Goal: Information Seeking & Learning: Learn about a topic

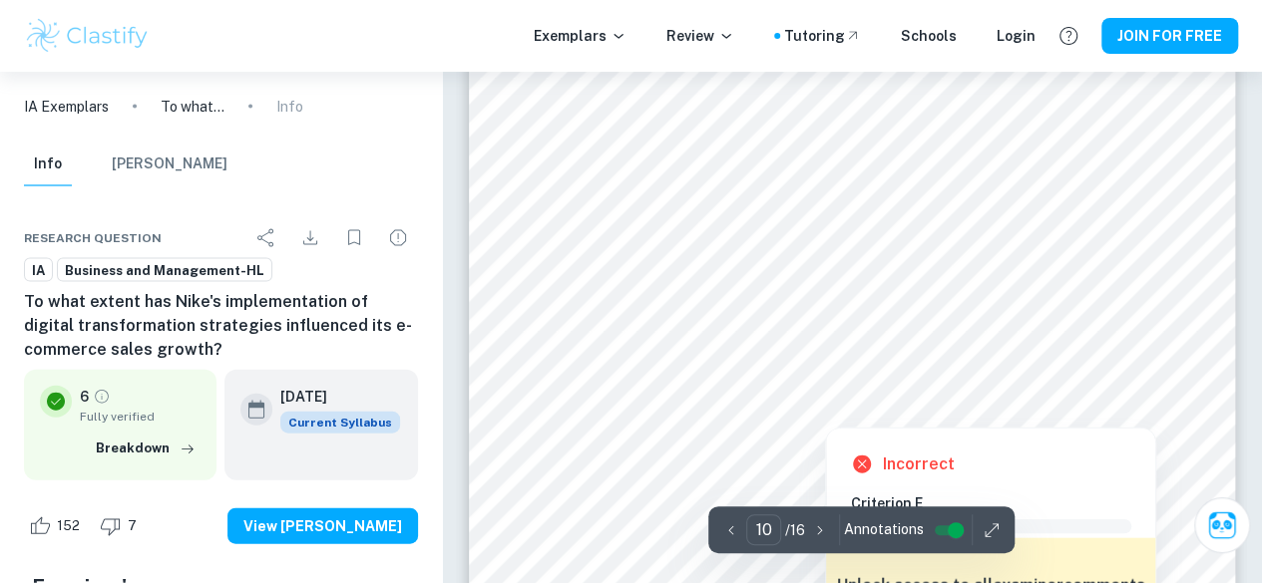
scroll to position [9538, 0]
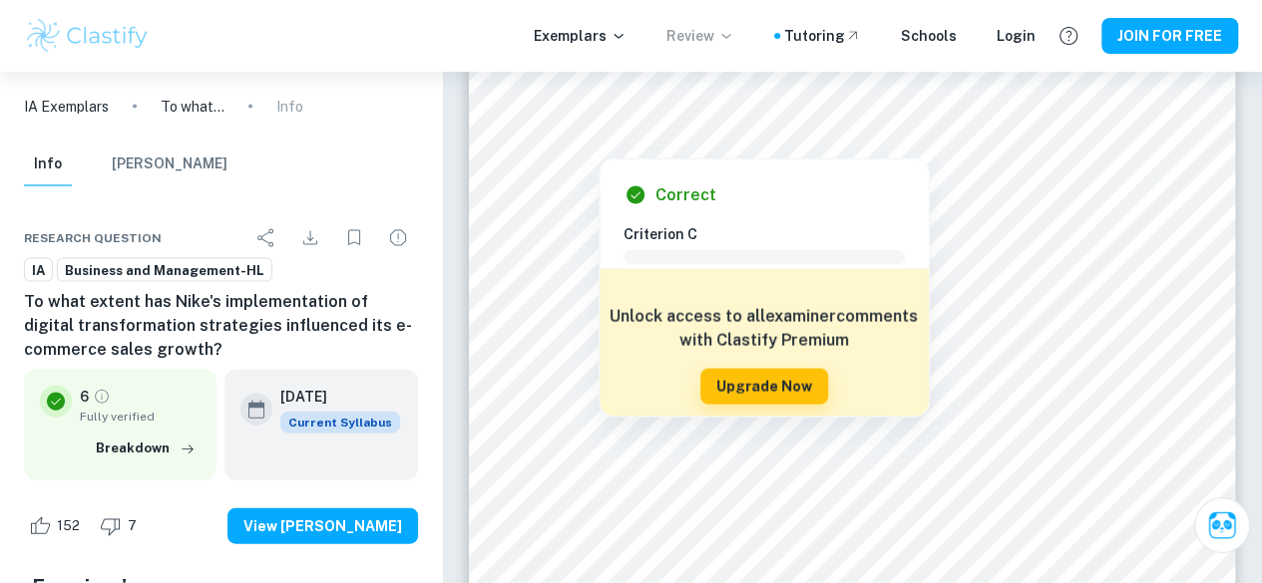
click at [709, 45] on p "Review" at bounding box center [700, 36] width 68 height 22
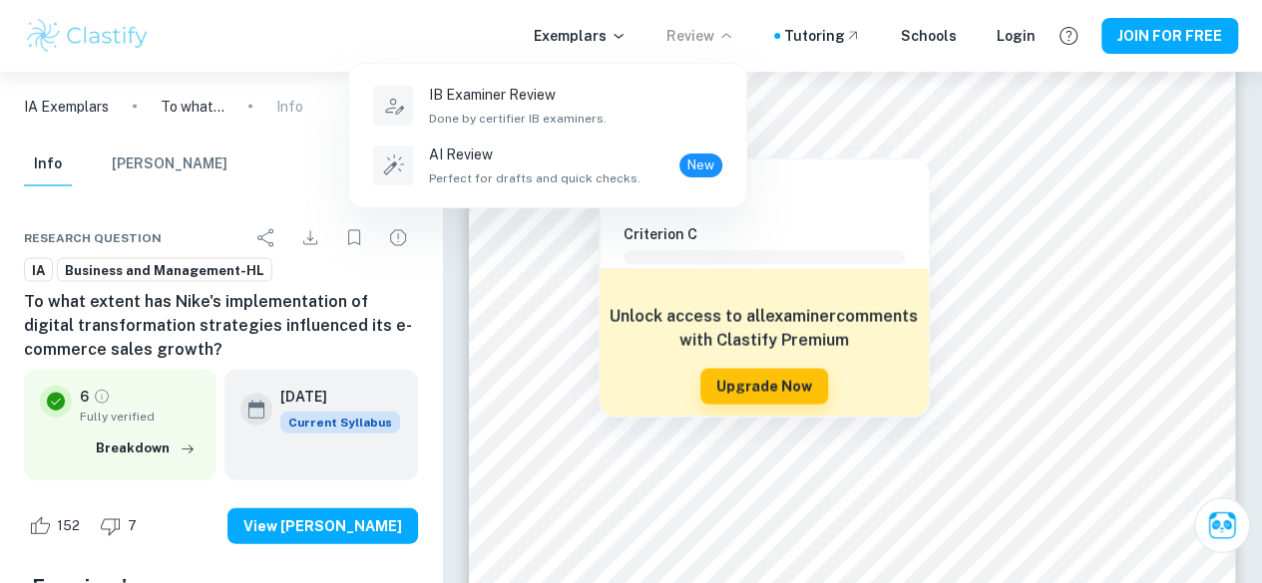
click at [1086, 284] on div at bounding box center [631, 291] width 1262 height 583
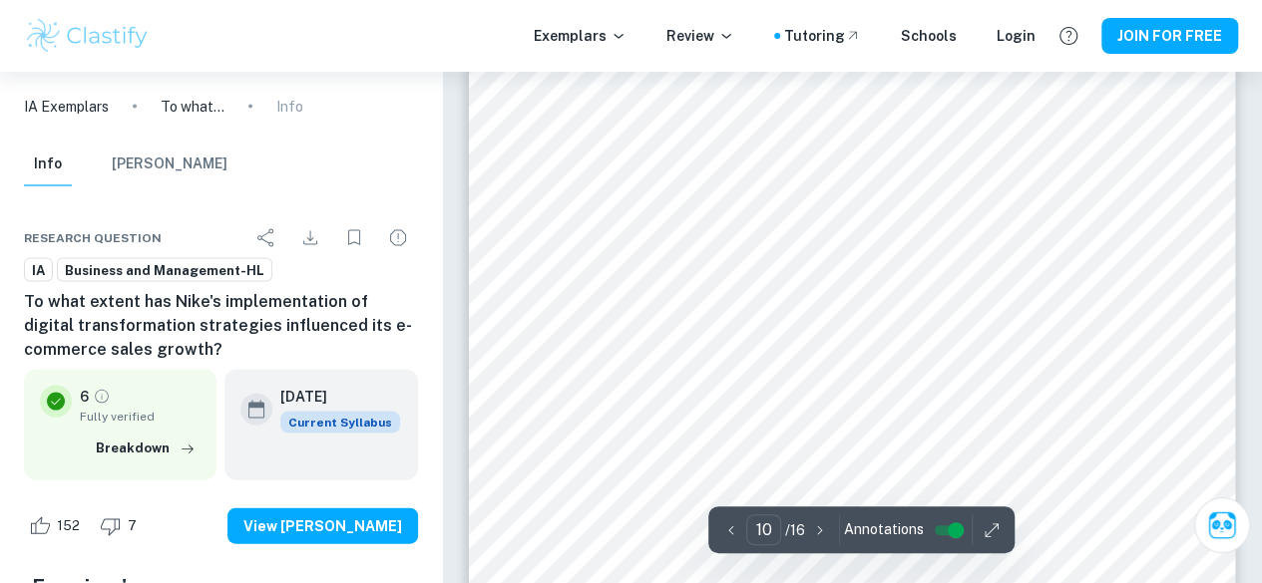
scroll to position [9478, 0]
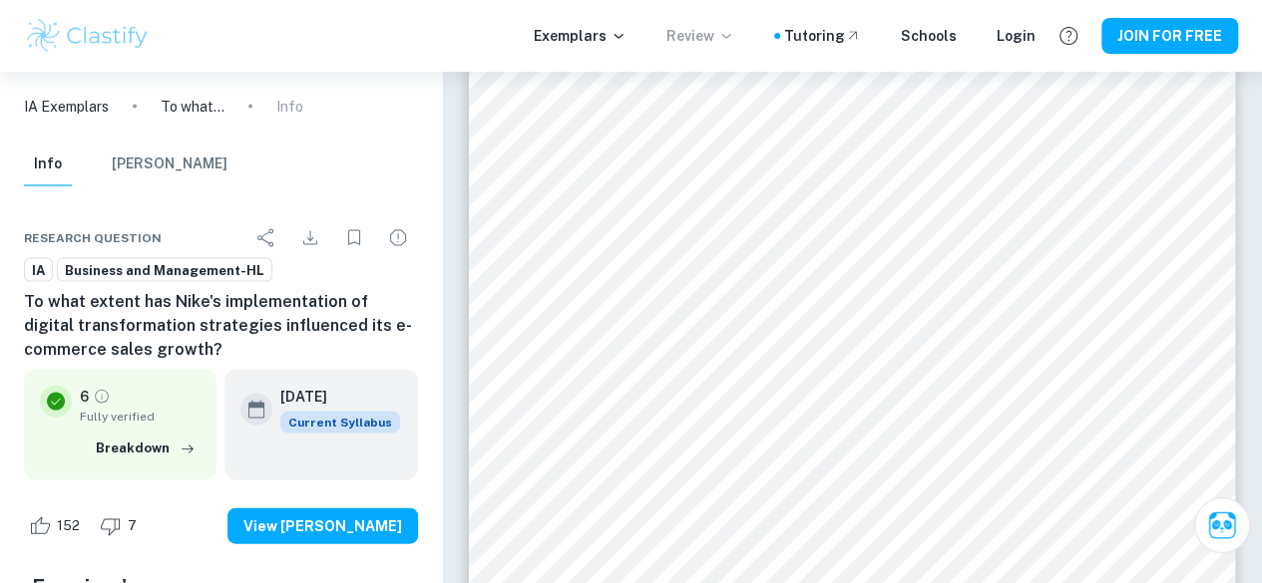
click at [720, 25] on p "Review" at bounding box center [700, 36] width 68 height 22
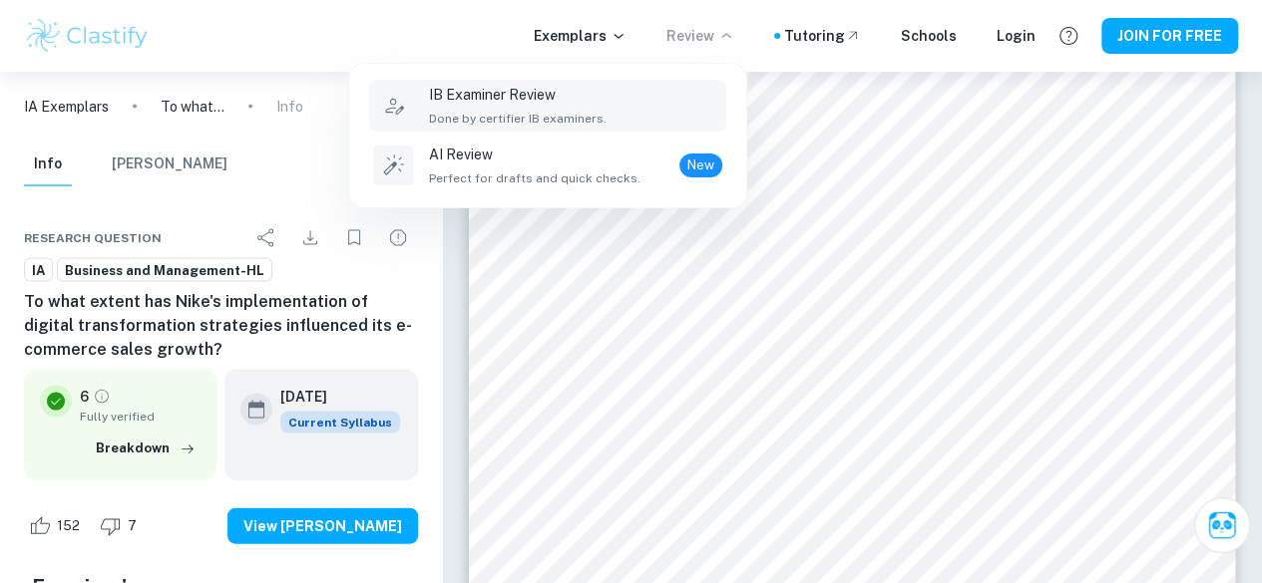
click at [515, 115] on span "Done by certifier IB examiners." at bounding box center [518, 119] width 178 height 18
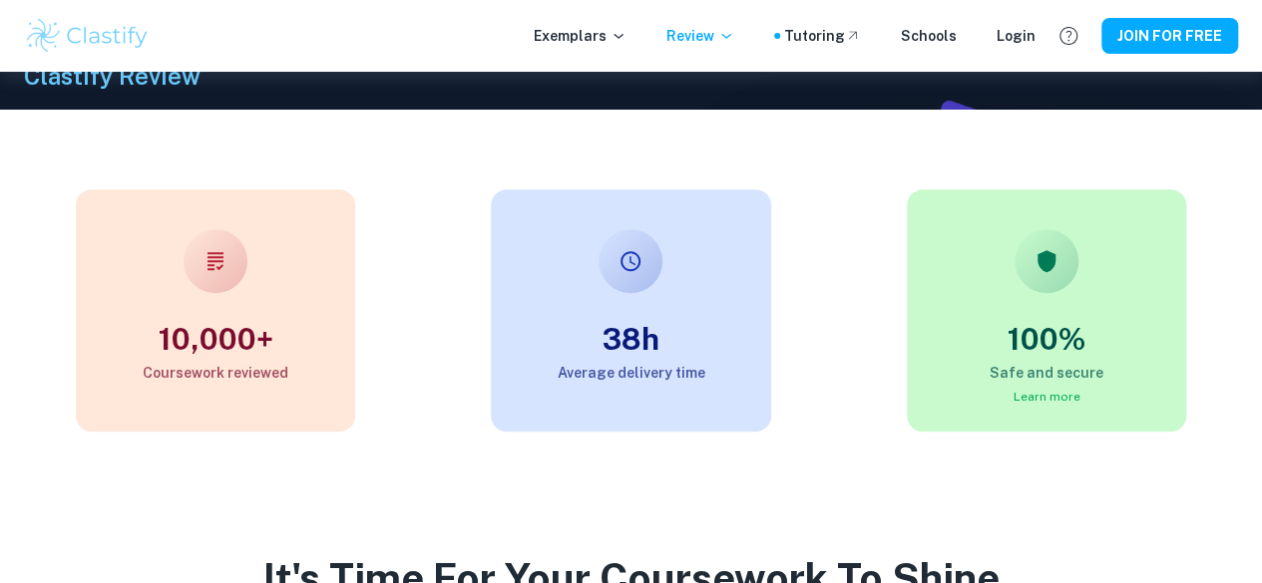
scroll to position [512, 0]
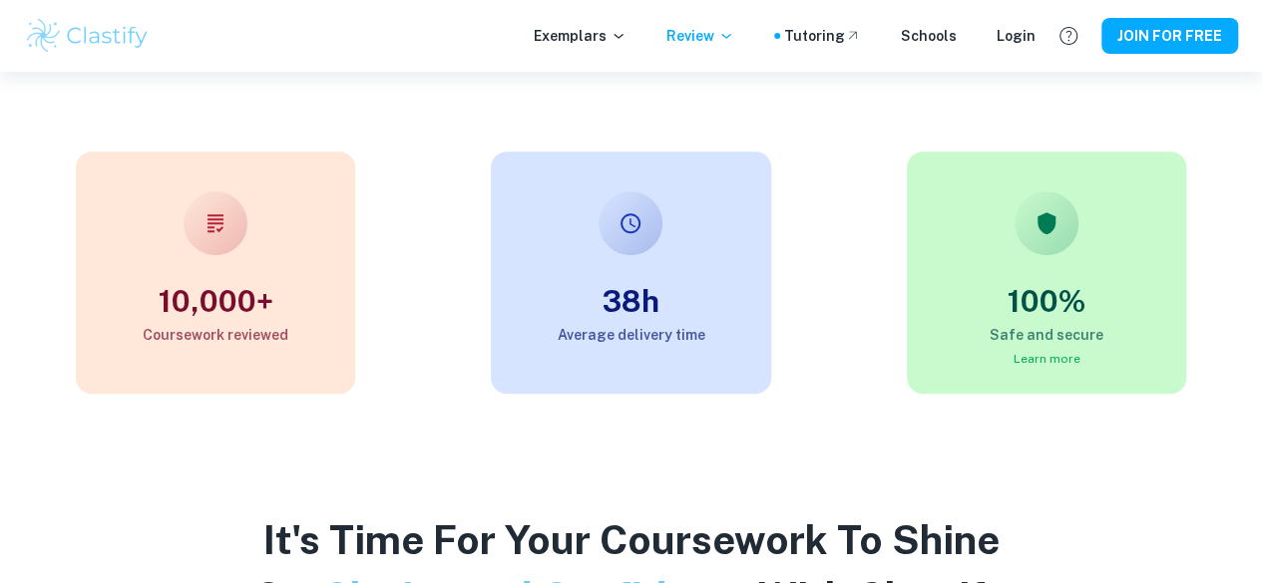
click at [1039, 366] on link "Learn more" at bounding box center [1045, 359] width 67 height 14
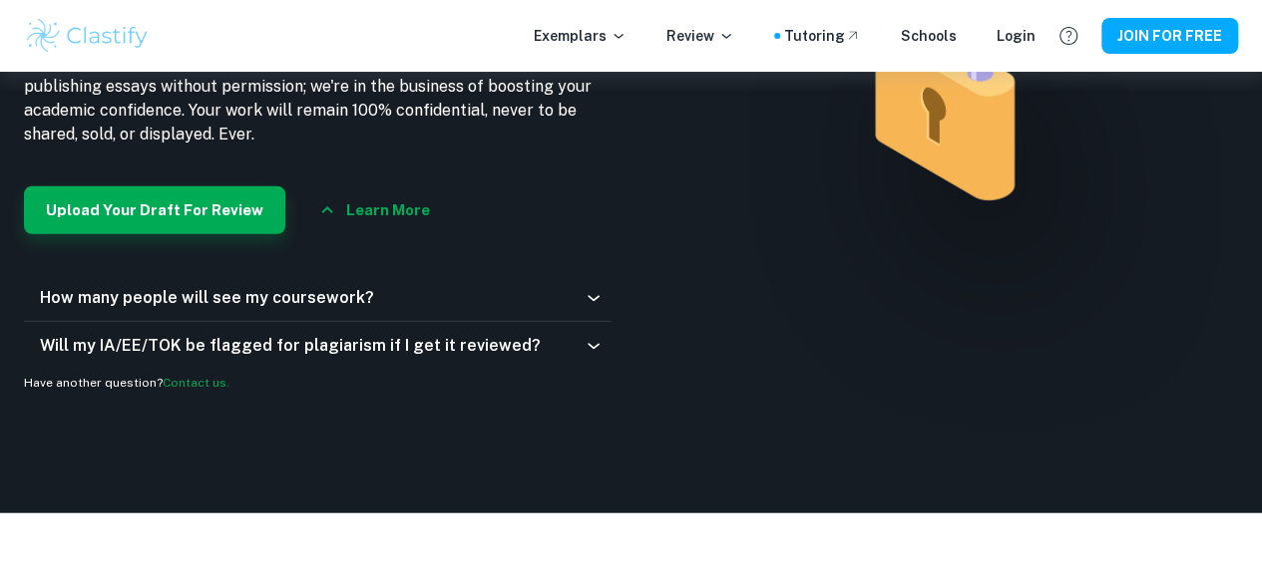
scroll to position [2699, 0]
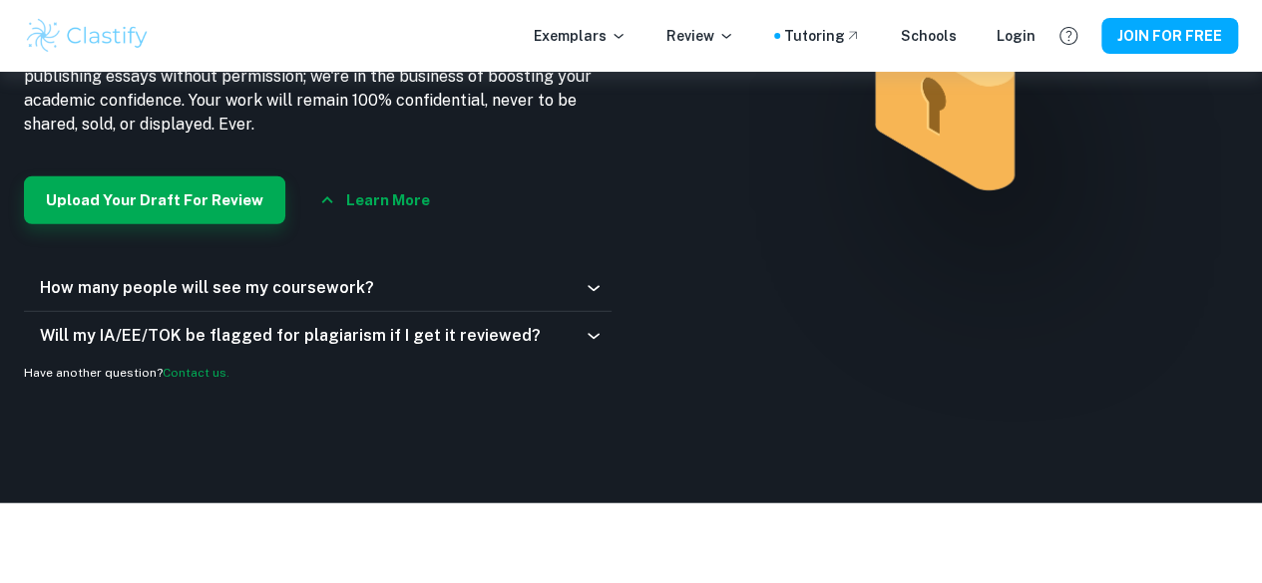
click at [432, 468] on div "Airtight Confidentiality Our Pledge to Protect Your Work At Clastify, we get it…" at bounding box center [631, 65] width 1262 height 877
click at [602, 298] on icon at bounding box center [593, 288] width 20 height 20
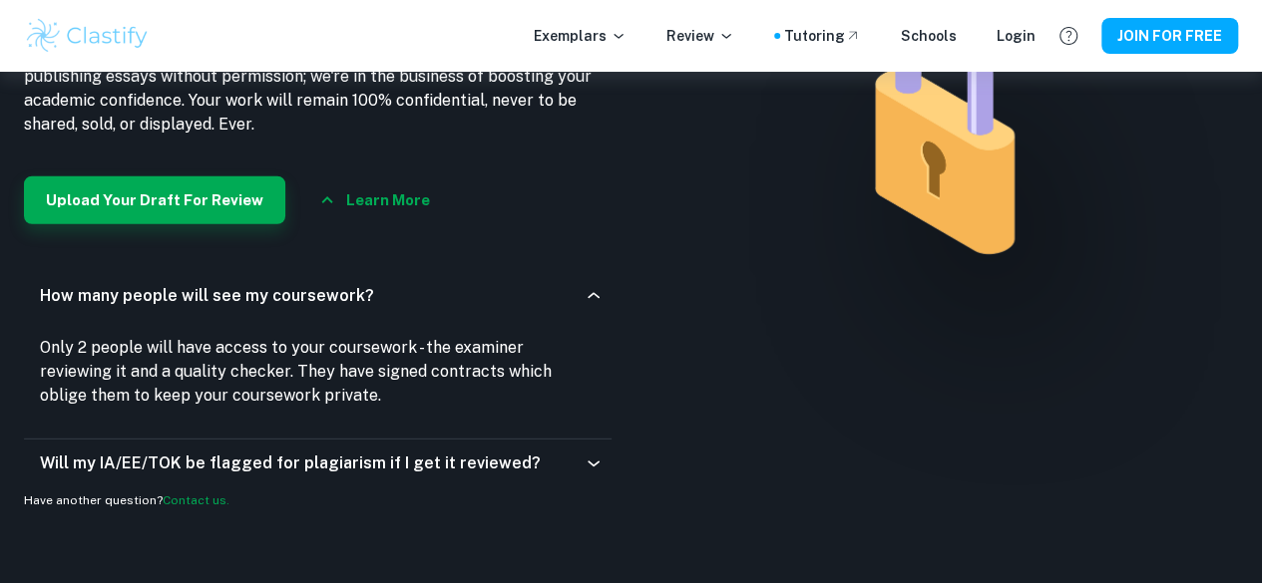
click at [602, 306] on icon at bounding box center [593, 296] width 20 height 20
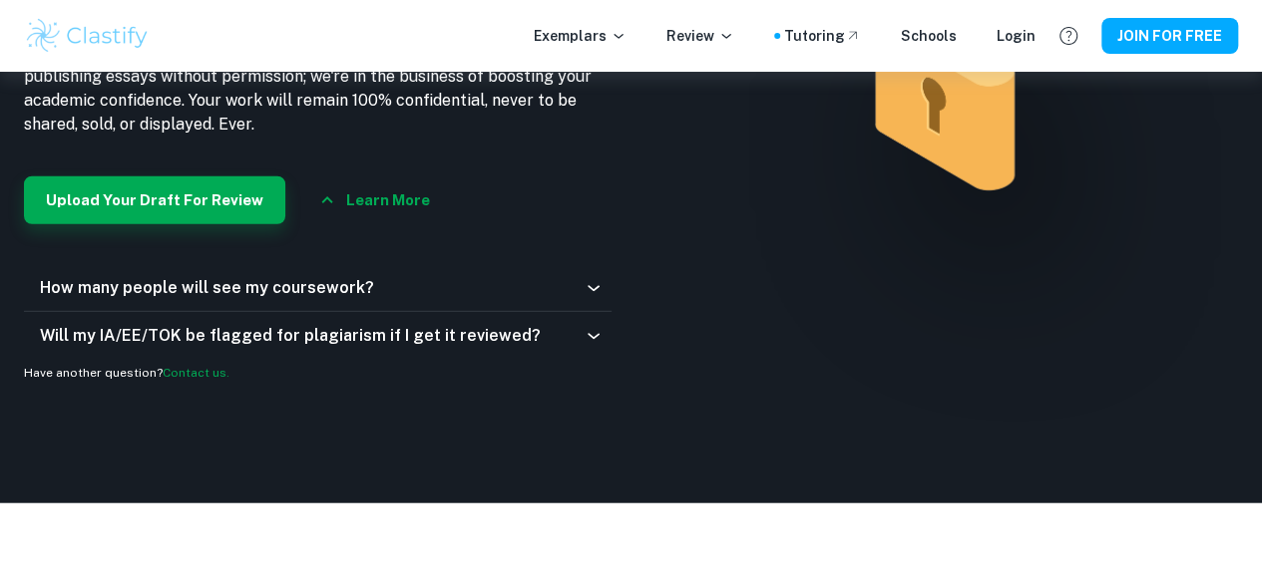
click at [602, 346] on icon at bounding box center [593, 336] width 20 height 20
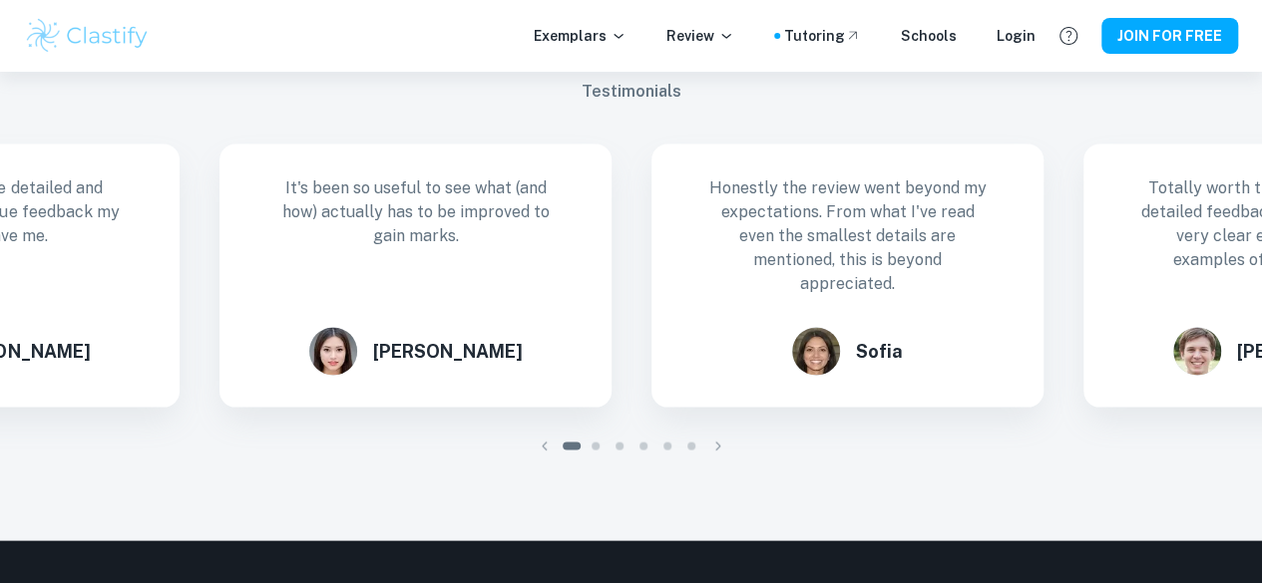
scroll to position [1785, 0]
click at [722, 456] on icon "button" at bounding box center [718, 446] width 20 height 20
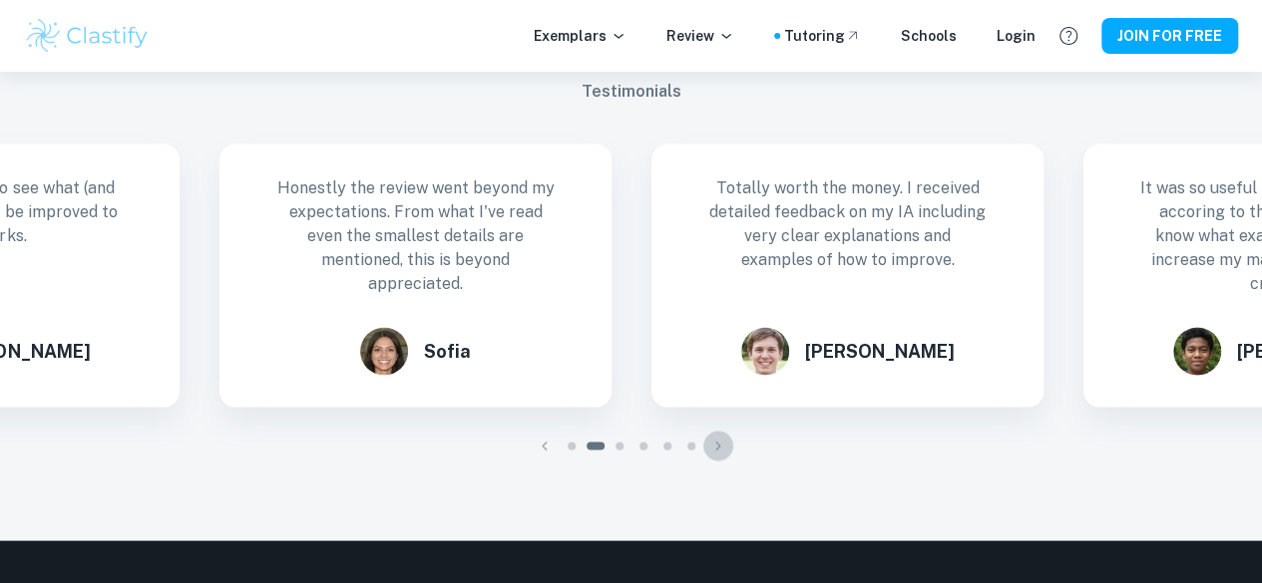
click at [722, 456] on icon "button" at bounding box center [718, 446] width 20 height 20
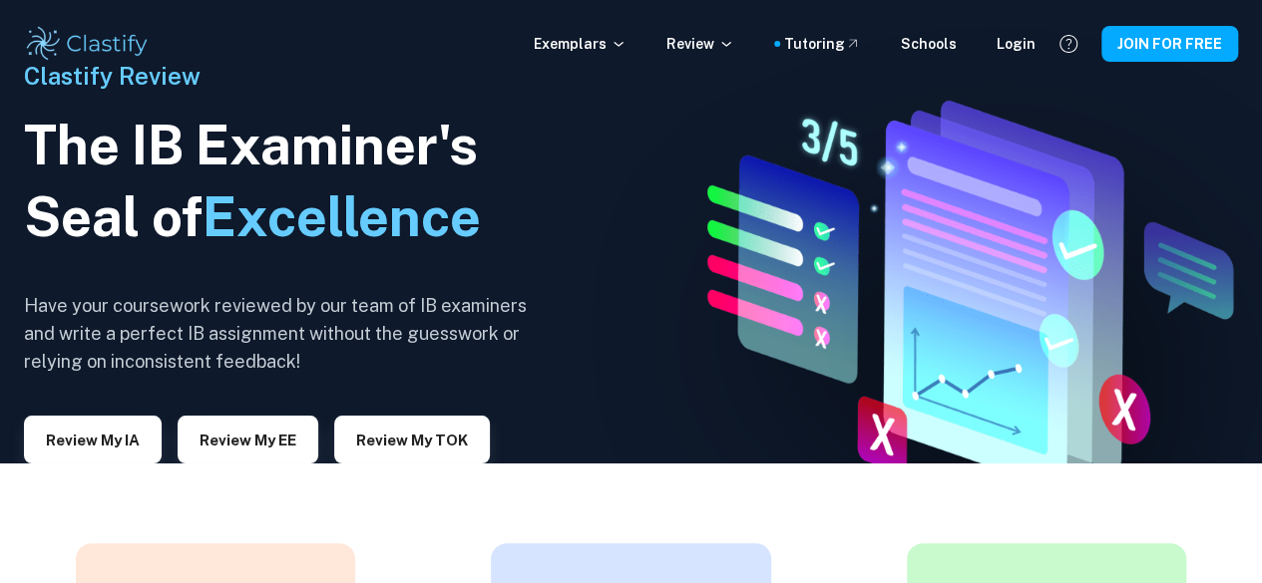
scroll to position [0, 0]
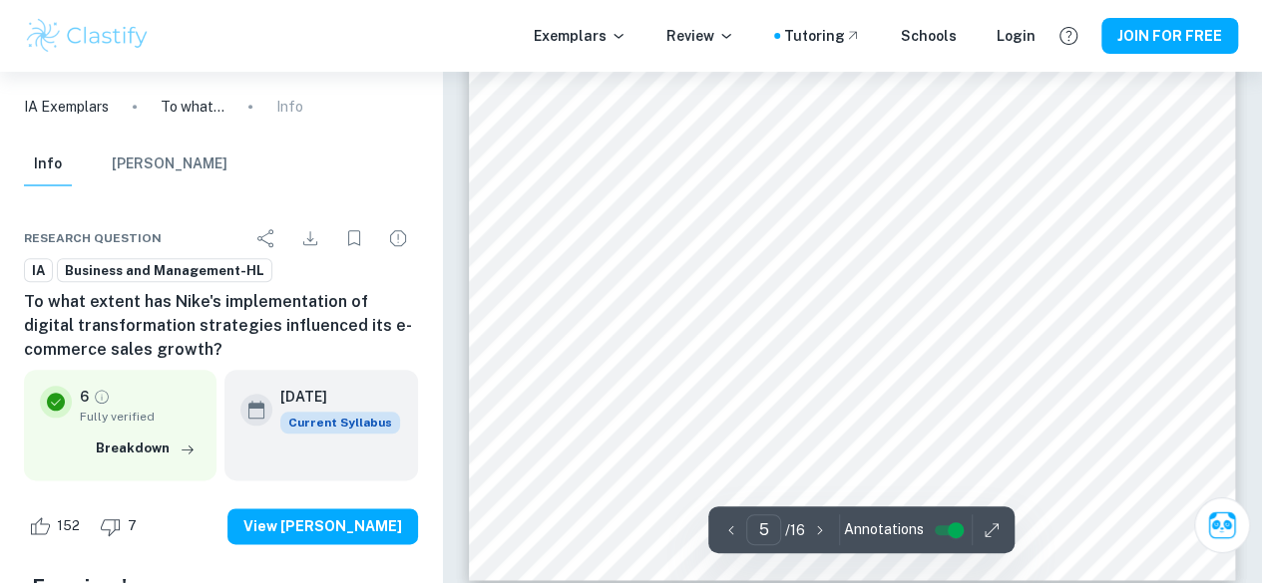
scroll to position [4789, 0]
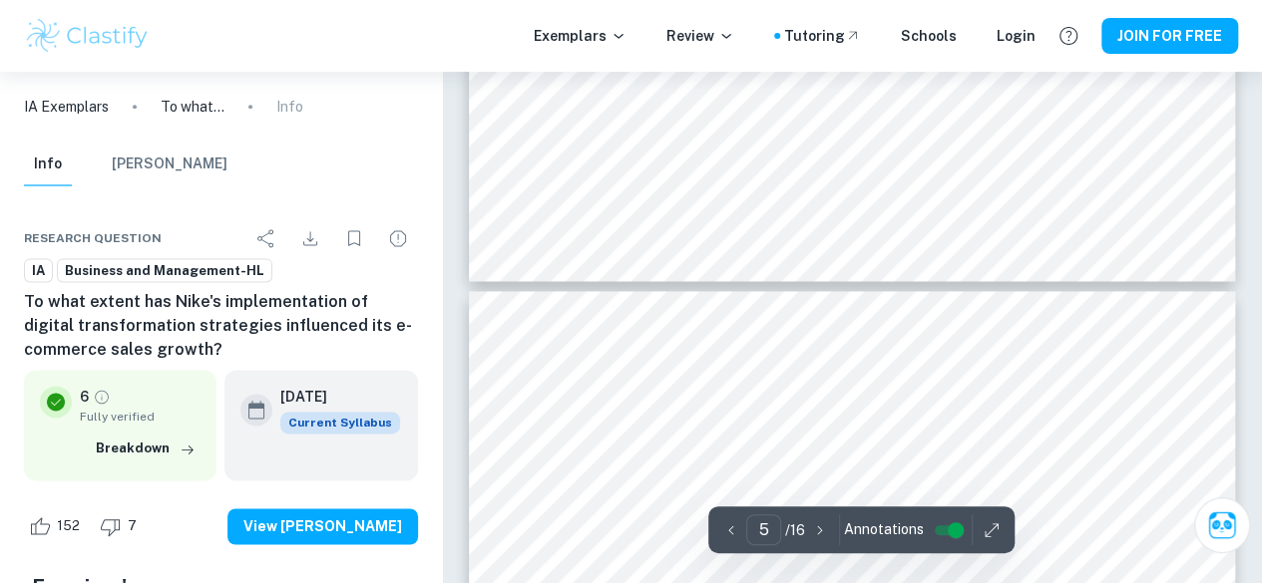
type input "6"
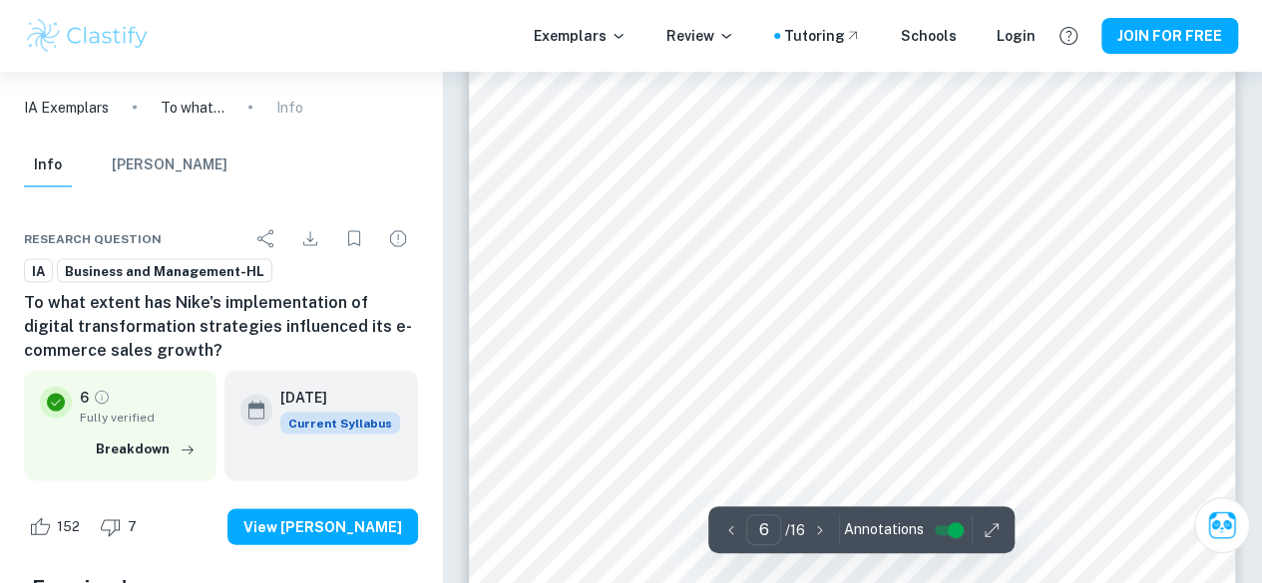
scroll to position [5648, 0]
